Goal: Find contact information: Find contact information

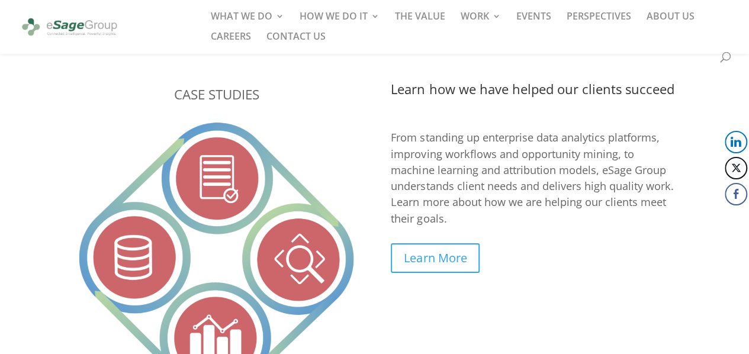
scroll to position [2055, 0]
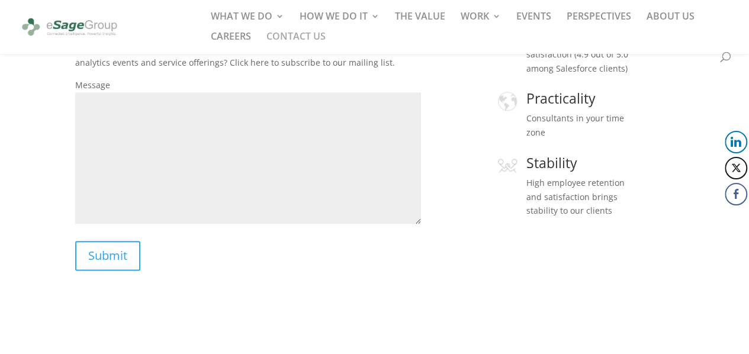
scroll to position [607, 0]
